Goal: Complete application form

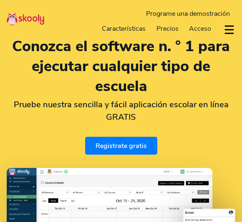
select select "es"
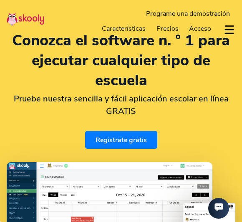
scroll to position [42, 0]
select select "1"
select select "[GEOGRAPHIC_DATA]"
select select "America/New_York"
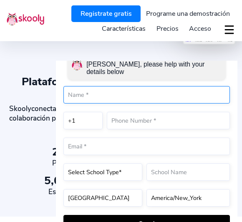
scroll to position [278, 0]
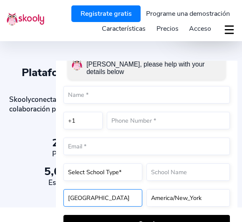
click at [101, 196] on form "Hey there 👋! I would be assisting you with Skooly, please help with your detail…" at bounding box center [146, 139] width 166 height 188
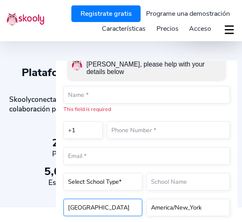
select select "[GEOGRAPHIC_DATA]"
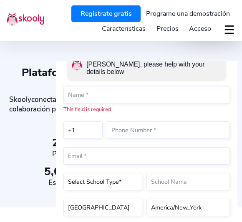
click at [90, 82] on div "Hey there 👋! I would be assisting you with [PERSON_NAME], please help with your…" at bounding box center [146, 65] width 166 height 41
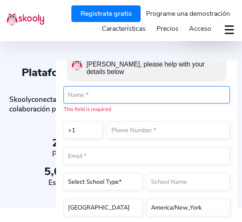
drag, startPoint x: 87, startPoint y: 88, endPoint x: 87, endPoint y: 102, distance: 14.6
click at [87, 102] on div "This field is required" at bounding box center [146, 99] width 166 height 27
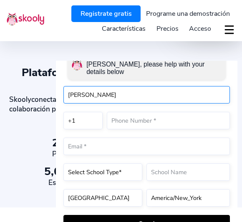
type input "[PERSON_NAME]"
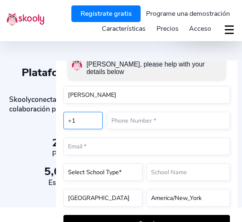
click at [77, 116] on select "+1 +7 +20 +27 +30 +31 +32 +33 +34 +36 +39 +40 +41 +43 +44 +45 +46 +47 +48 +49 +…" at bounding box center [82, 120] width 39 height 17
select select "52"
select select "[GEOGRAPHIC_DATA]"
select select "[GEOGRAPHIC_DATA]/[GEOGRAPHIC_DATA]"
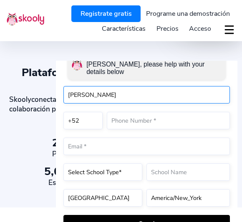
drag, startPoint x: 84, startPoint y: 83, endPoint x: 84, endPoint y: 97, distance: 14.2
click at [84, 97] on input "[PERSON_NAME]" at bounding box center [146, 94] width 166 height 17
click at [80, 92] on input "[PERSON_NAME]" at bounding box center [146, 94] width 166 height 17
type input "[PERSON_NAME]"
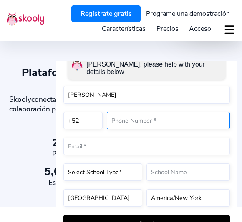
click at [126, 117] on input "text" at bounding box center [168, 120] width 123 height 17
type input "4422497695"
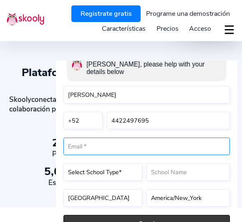
type input "[EMAIL_ADDRESS][DOMAIN_NAME]"
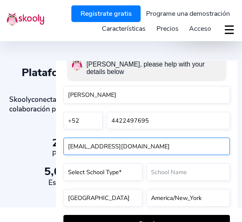
drag, startPoint x: 80, startPoint y: 145, endPoint x: 80, endPoint y: 159, distance: 14.6
click at [80, 159] on form "Hey there 👋! I would be assisting you with Skooly, please help with your detail…" at bounding box center [146, 139] width 166 height 188
click at [81, 145] on input "[EMAIL_ADDRESS][DOMAIN_NAME]" at bounding box center [146, 145] width 166 height 17
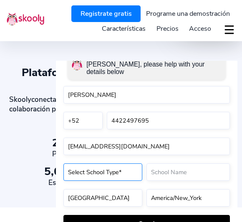
click at [95, 163] on select "Select School Type* Preschool Childcare K12 or primary school Academy Online sc…" at bounding box center [102, 171] width 79 height 17
click at [97, 173] on select "Select School Type* Preschool Childcare K12 or primary school Academy Online sc…" at bounding box center [102, 171] width 79 height 17
select select "Tuition centre"
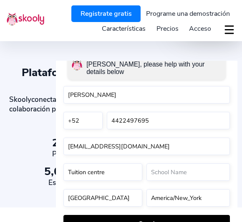
click at [157, 181] on form "Hey there 👋! I would be assisting you with Skooly, please help with your detail…" at bounding box center [146, 139] width 166 height 188
drag, startPoint x: 160, startPoint y: 176, endPoint x: 160, endPoint y: 191, distance: 14.6
click at [160, 191] on form "Hey there 👋! I would be assisting you with Skooly, please help with your detail…" at bounding box center [146, 139] width 166 height 188
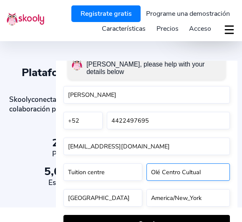
scroll to position [302, 0]
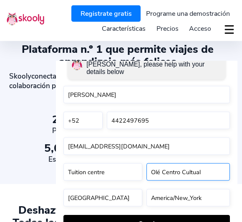
type input "Olé Centro Cultual"
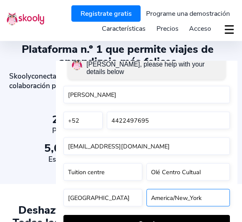
click at [161, 202] on select "[GEOGRAPHIC_DATA]/New_York [GEOGRAPHIC_DATA]/[GEOGRAPHIC_DATA] [GEOGRAPHIC_DATA…" at bounding box center [187, 197] width 83 height 17
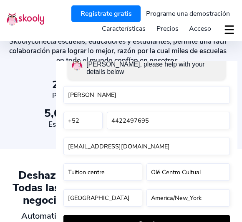
scroll to position [356, 0]
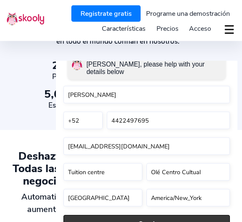
click at [144, 220] on button "Send" at bounding box center [146, 224] width 166 height 18
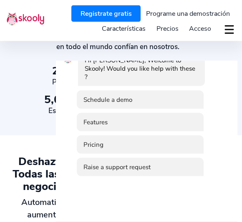
scroll to position [351, 0]
